Goal: Information Seeking & Learning: Learn about a topic

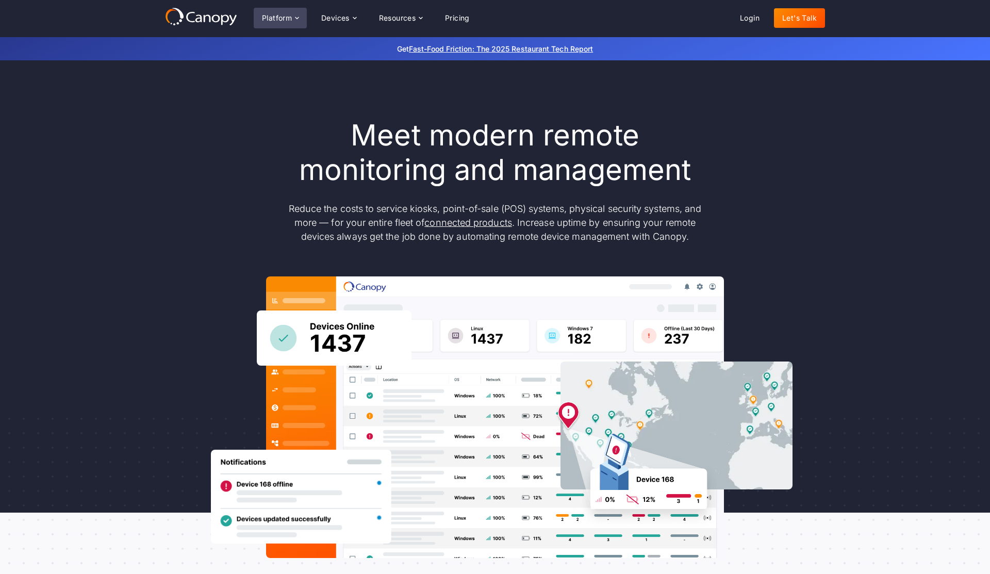
click at [285, 18] on div "Platform" at bounding box center [277, 17] width 30 height 7
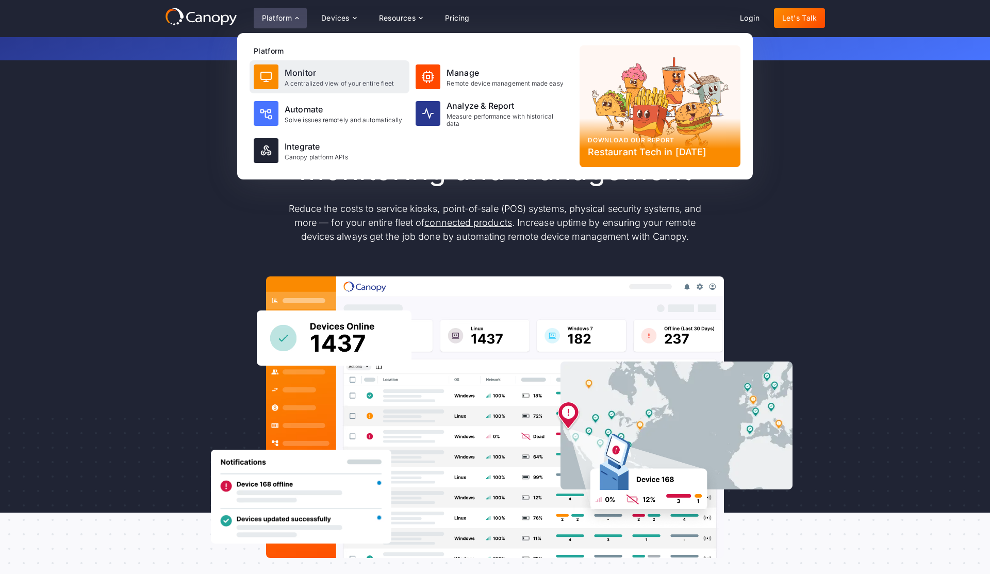
click at [295, 74] on div "Monitor" at bounding box center [339, 72] width 109 height 12
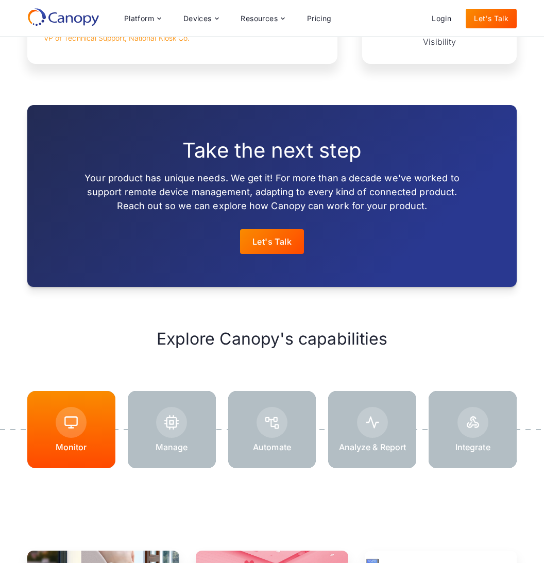
scroll to position [1009, 0]
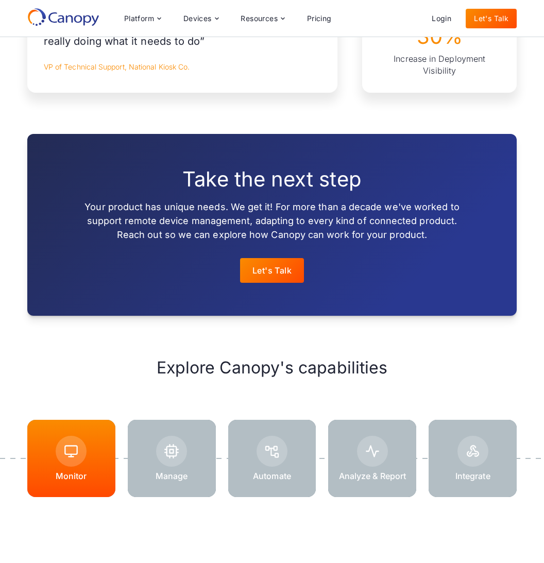
click at [375, 460] on div at bounding box center [372, 451] width 31 height 31
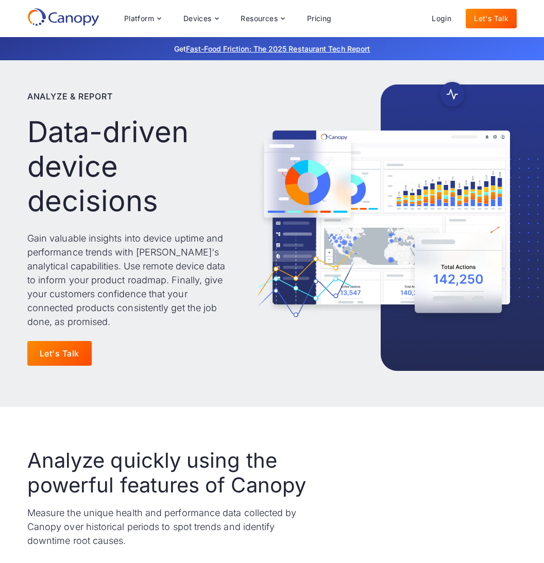
scroll to position [13, 0]
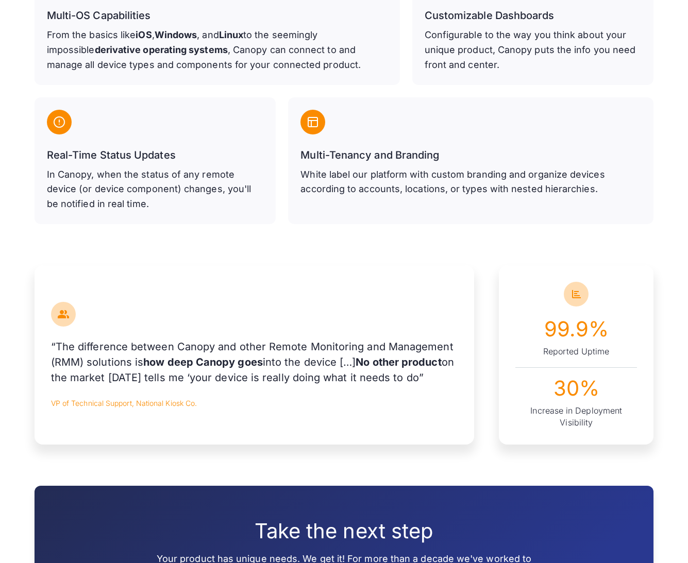
scroll to position [646, 0]
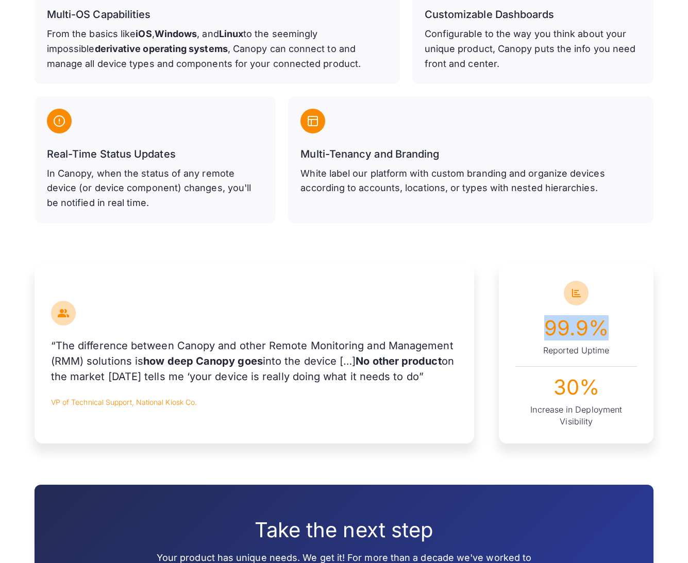
drag, startPoint x: 547, startPoint y: 333, endPoint x: 642, endPoint y: 334, distance: 94.8
click at [544, 334] on div "99.9% Reported Uptime 30% Increase in Deployment Visibility" at bounding box center [576, 353] width 155 height 179
drag, startPoint x: 344, startPoint y: 343, endPoint x: 353, endPoint y: 343, distance: 8.8
click at [353, 343] on p "“The difference between Canopy and other Remote Monitoring and Management (RMM)…" at bounding box center [254, 361] width 407 height 46
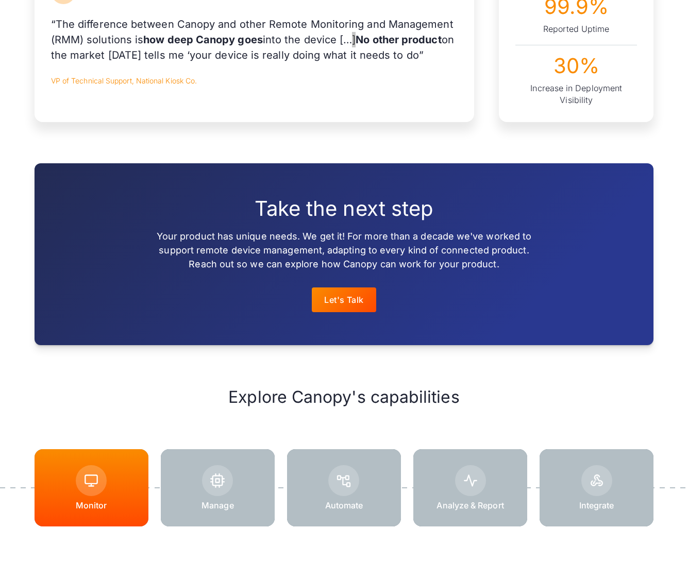
scroll to position [983, 0]
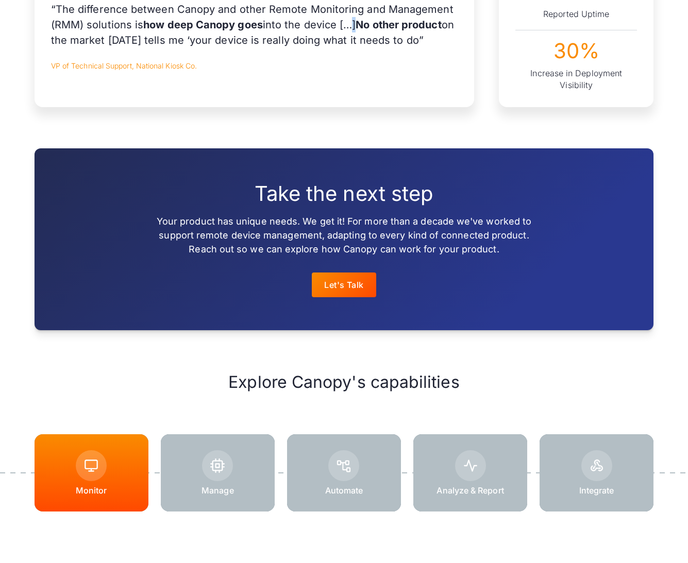
click at [507, 483] on div at bounding box center [470, 473] width 114 height 77
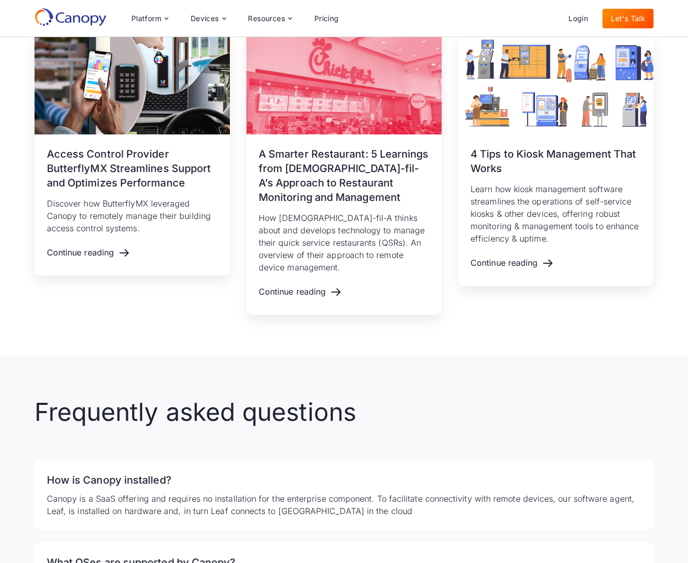
scroll to position [1221, 0]
